Goal: Information Seeking & Learning: Find specific fact

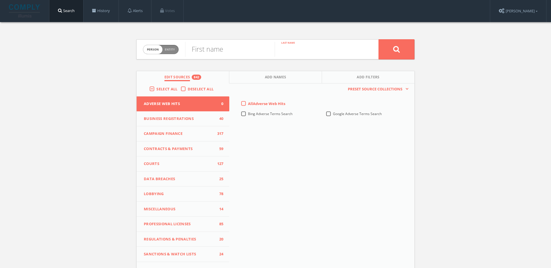
click at [295, 55] on input "text" at bounding box center [320, 49] width 90 height 15
paste input "Yuri Milner"
click at [287, 52] on input "Yuri Milner" at bounding box center [320, 49] width 90 height 15
type input "Milner"
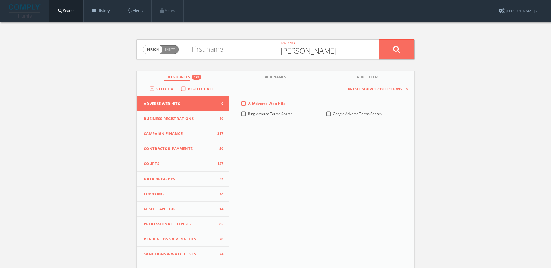
click at [237, 57] on div "First name" at bounding box center [230, 50] width 90 height 20
click at [235, 55] on input "text" at bounding box center [230, 49] width 90 height 15
paste input "Yuri"
type input "Yuri"
click at [165, 87] on span "Select All" at bounding box center [166, 88] width 21 height 5
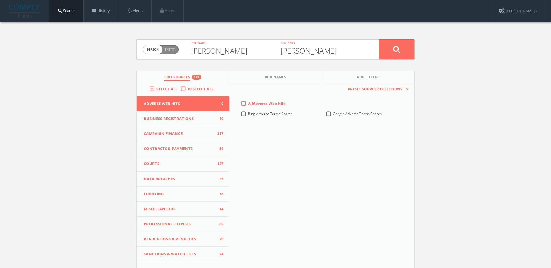
click at [0, 0] on input "Select All" at bounding box center [0, 0] width 0 height 0
click at [165, 87] on span "Select All" at bounding box center [166, 88] width 21 height 5
click at [0, 0] on input "Select All" at bounding box center [0, 0] width 0 height 0
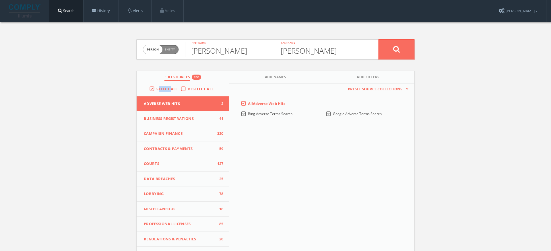
click at [384, 43] on button at bounding box center [397, 49] width 36 height 20
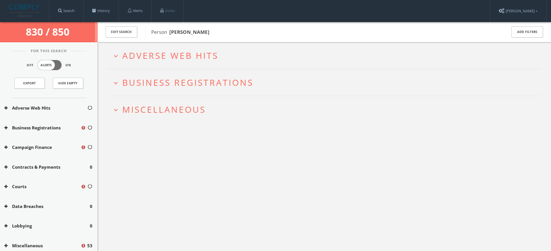
click at [214, 45] on h2 "expand_more Adverse Web Hits" at bounding box center [325, 55] width 434 height 27
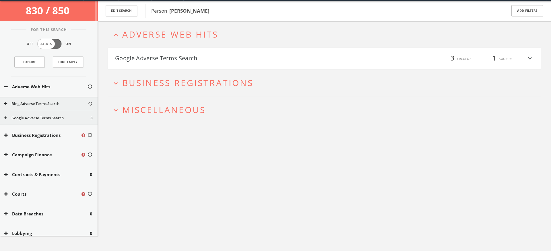
scroll to position [22, 0]
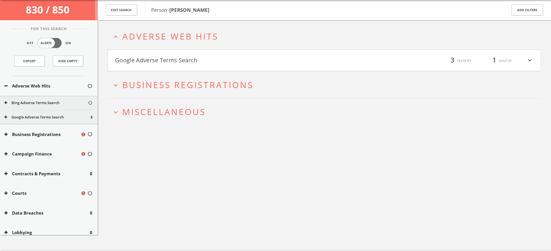
click at [206, 27] on h2 "expand_less Adverse Web Hits" at bounding box center [325, 36] width 434 height 27
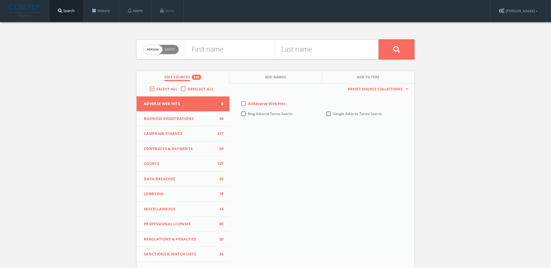
click at [150, 49] on span "person" at bounding box center [152, 49] width 19 height 9
checkbox input "true"
click at [240, 52] on input "text" at bounding box center [282, 49] width 194 height 15
paste input "Mail.Ru Group"
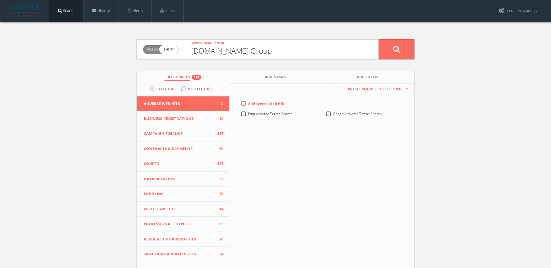
type input "Mail.Ru Group"
click at [379, 39] on button at bounding box center [397, 49] width 36 height 20
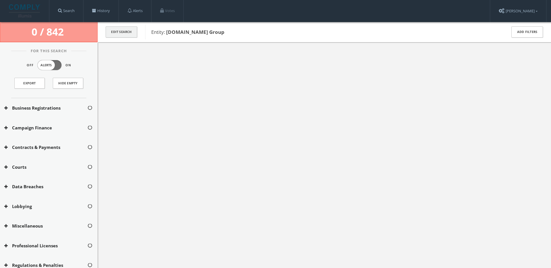
click at [127, 33] on button "Edit Search" at bounding box center [122, 31] width 32 height 11
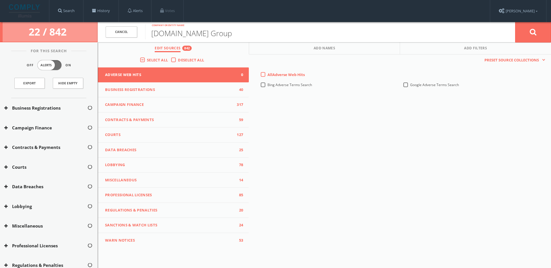
click at [147, 59] on label "Select All" at bounding box center [159, 60] width 24 height 6
click at [0, 0] on input "Select All" at bounding box center [0, 0] width 0 height 0
click at [147, 59] on label "Select All" at bounding box center [159, 60] width 24 height 6
click at [0, 0] on input "Select All" at bounding box center [0, 0] width 0 height 0
click at [519, 34] on button at bounding box center [533, 32] width 36 height 21
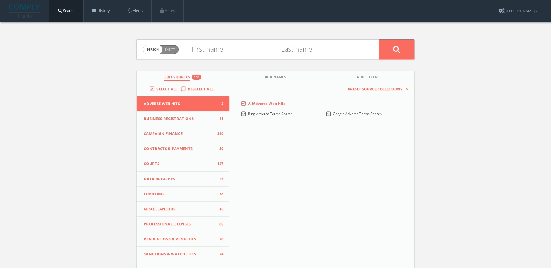
click at [169, 42] on div "Person Entity person" at bounding box center [161, 50] width 36 height 20
click at [173, 50] on span "Entity" at bounding box center [170, 49] width 10 height 4
checkbox input "true"
click at [224, 50] on input "text" at bounding box center [282, 49] width 194 height 15
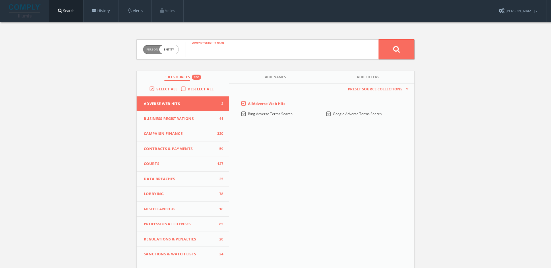
paste input "DST Globa"
type input "DST Global"
click at [379, 39] on button at bounding box center [397, 49] width 36 height 20
click at [169, 49] on span "Entity" at bounding box center [170, 49] width 10 height 4
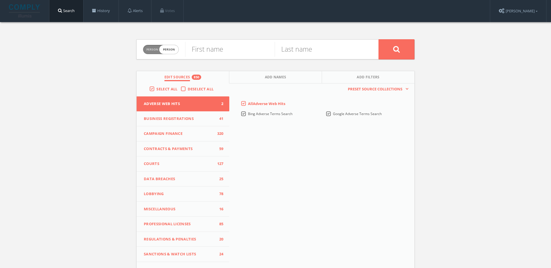
checkbox input "true"
click at [225, 49] on input "text" at bounding box center [282, 49] width 194 height 15
paste input "Tech For Refugees"
type input "Tech For Refugees"
click at [379, 39] on button at bounding box center [397, 49] width 36 height 20
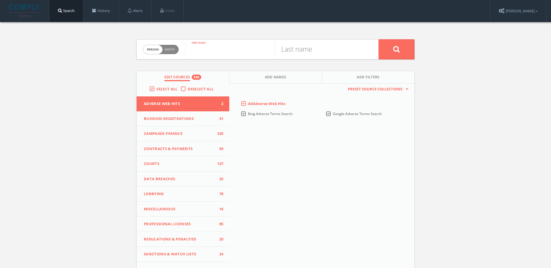
click at [208, 46] on input "text" at bounding box center [230, 49] width 90 height 15
type input "[PERSON_NAME]"
click at [379, 39] on button at bounding box center [397, 49] width 36 height 20
click at [208, 52] on input "text" at bounding box center [230, 49] width 90 height 15
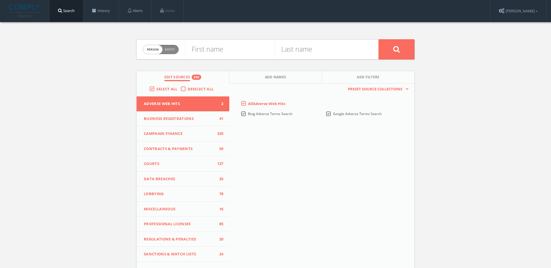
click at [158, 52] on span "person" at bounding box center [152, 49] width 19 height 9
checkbox input "true"
click at [218, 53] on input "text" at bounding box center [282, 49] width 194 height 15
paste input "Breakthrough Prize Foundation"
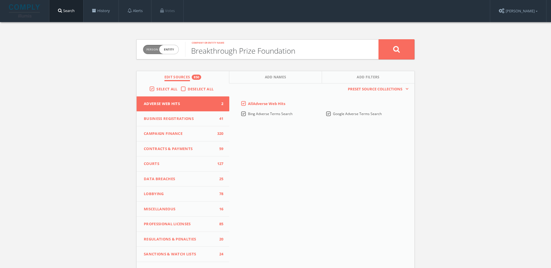
type input "Breakthrough Prize Foundation"
click at [379, 39] on button at bounding box center [397, 49] width 36 height 20
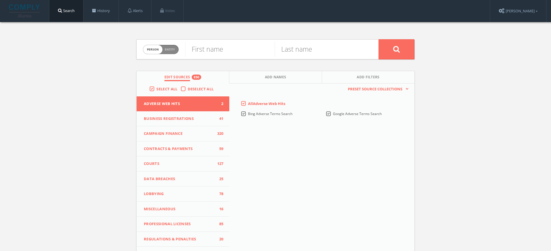
click at [166, 49] on span "Entity" at bounding box center [170, 49] width 10 height 4
checkbox input "true"
click at [218, 49] on input "text" at bounding box center [282, 49] width 194 height 15
paste input "Digital Sky Technologies"
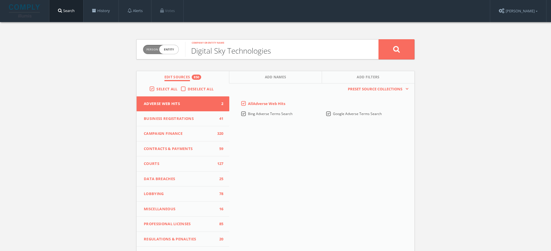
type input "Digital Sky Technologies"
click at [379, 39] on button at bounding box center [397, 49] width 36 height 20
